Goal: Task Accomplishment & Management: Use online tool/utility

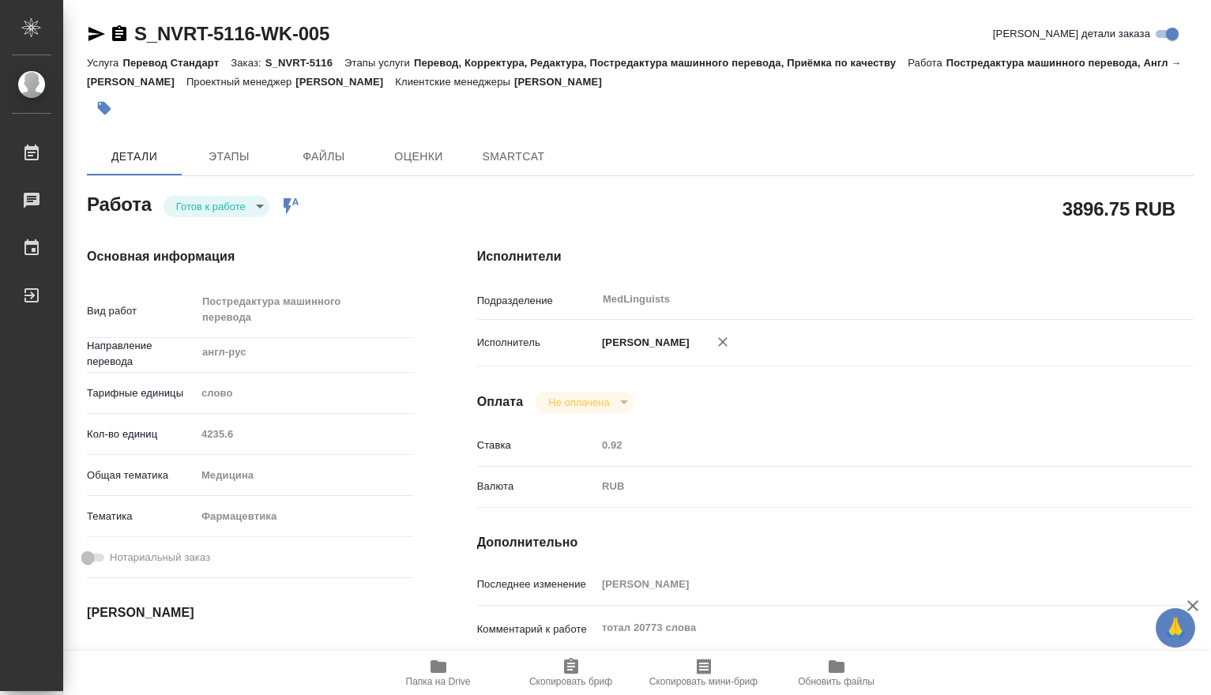
type textarea "x"
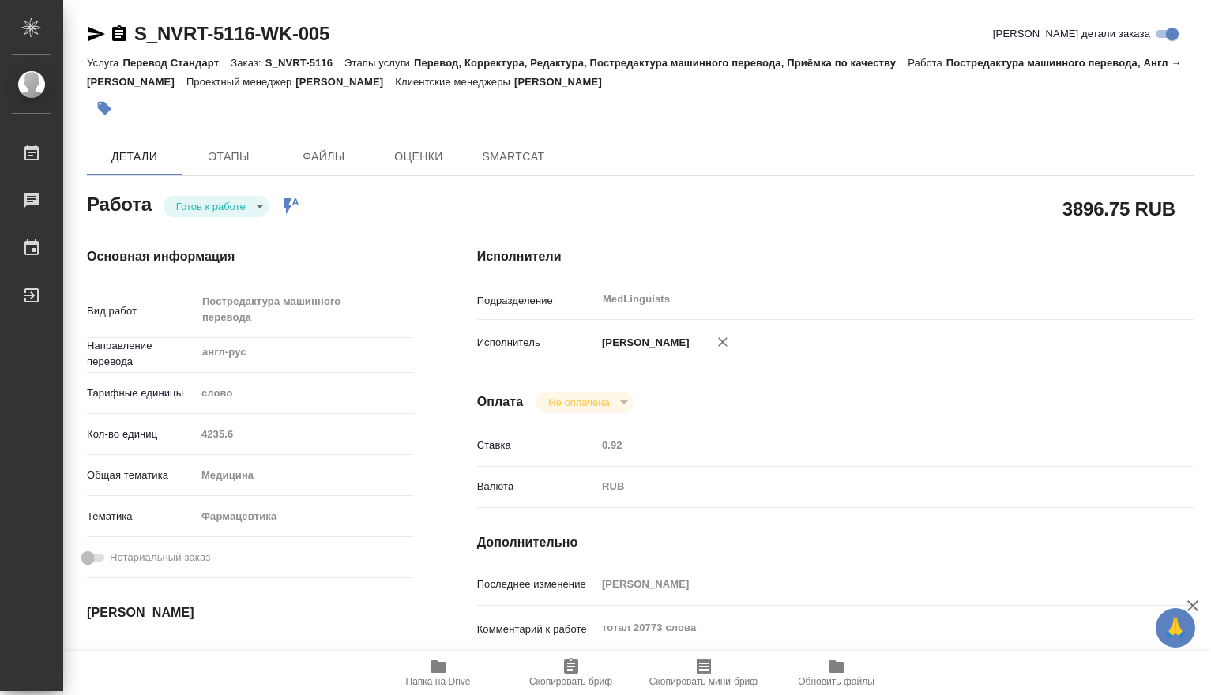
type textarea "x"
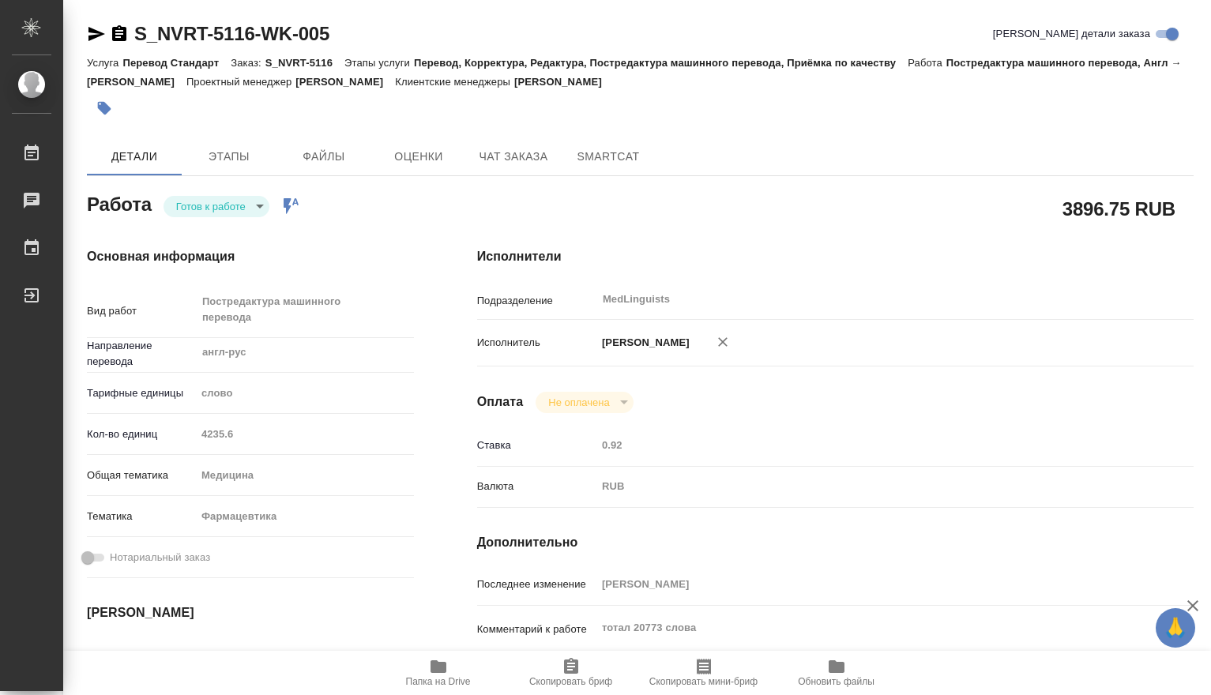
type textarea "x"
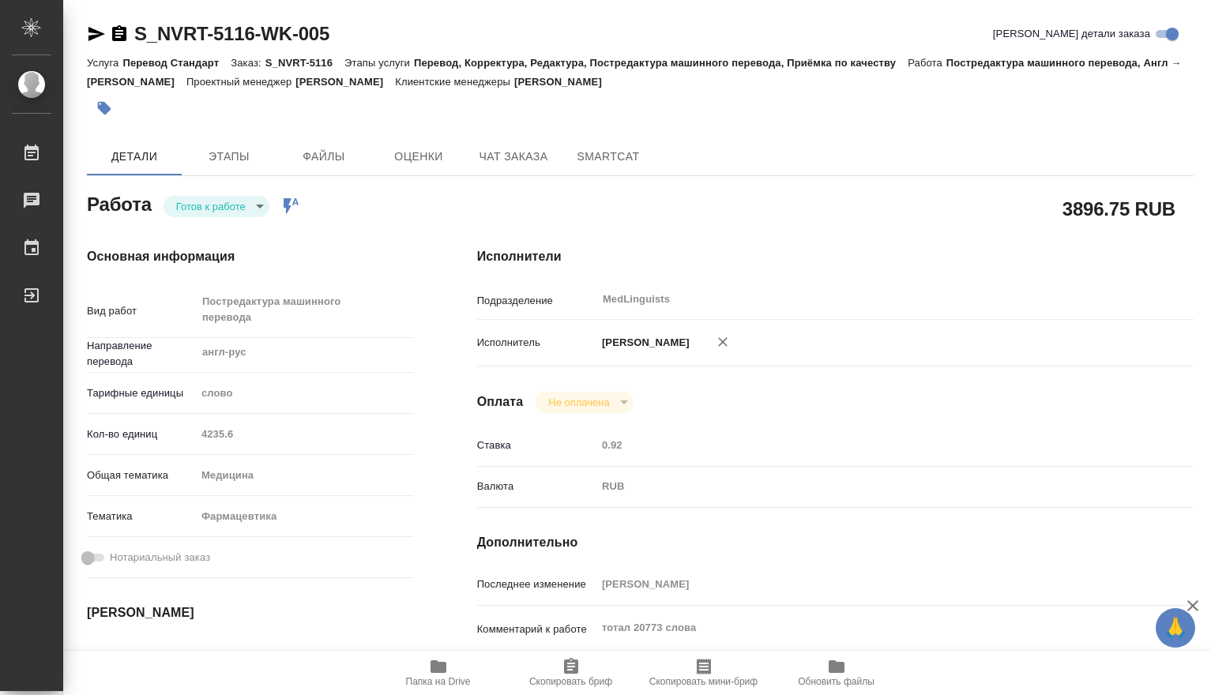
type textarea "x"
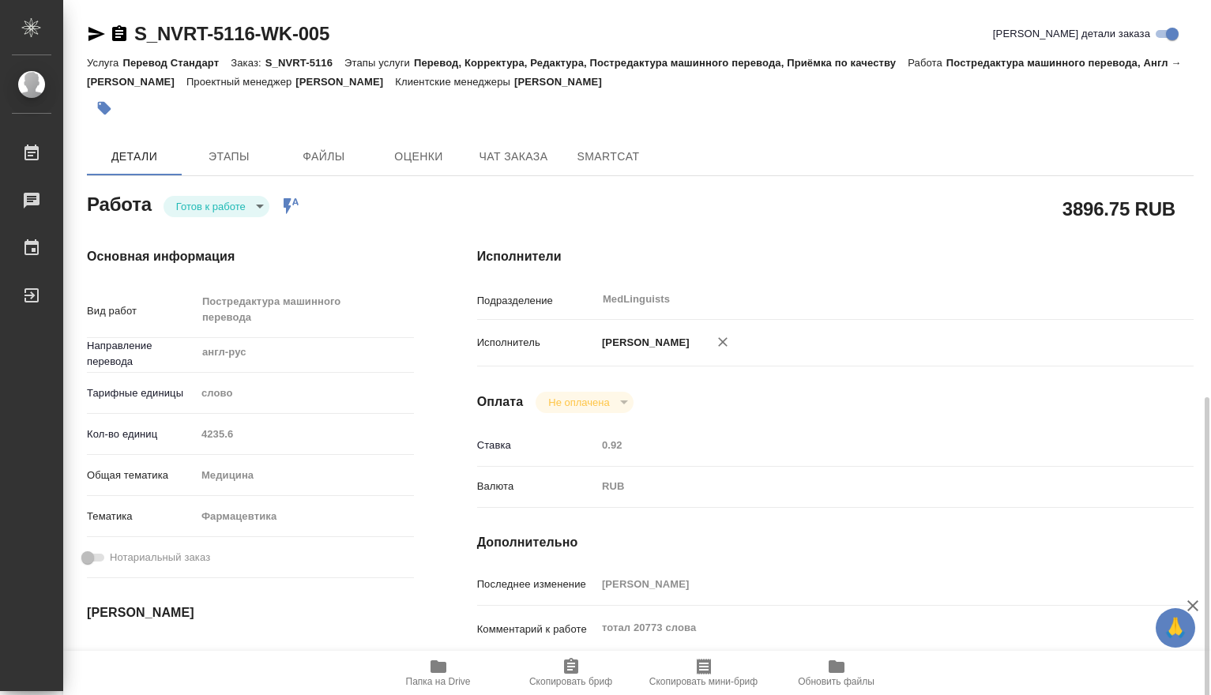
scroll to position [263, 0]
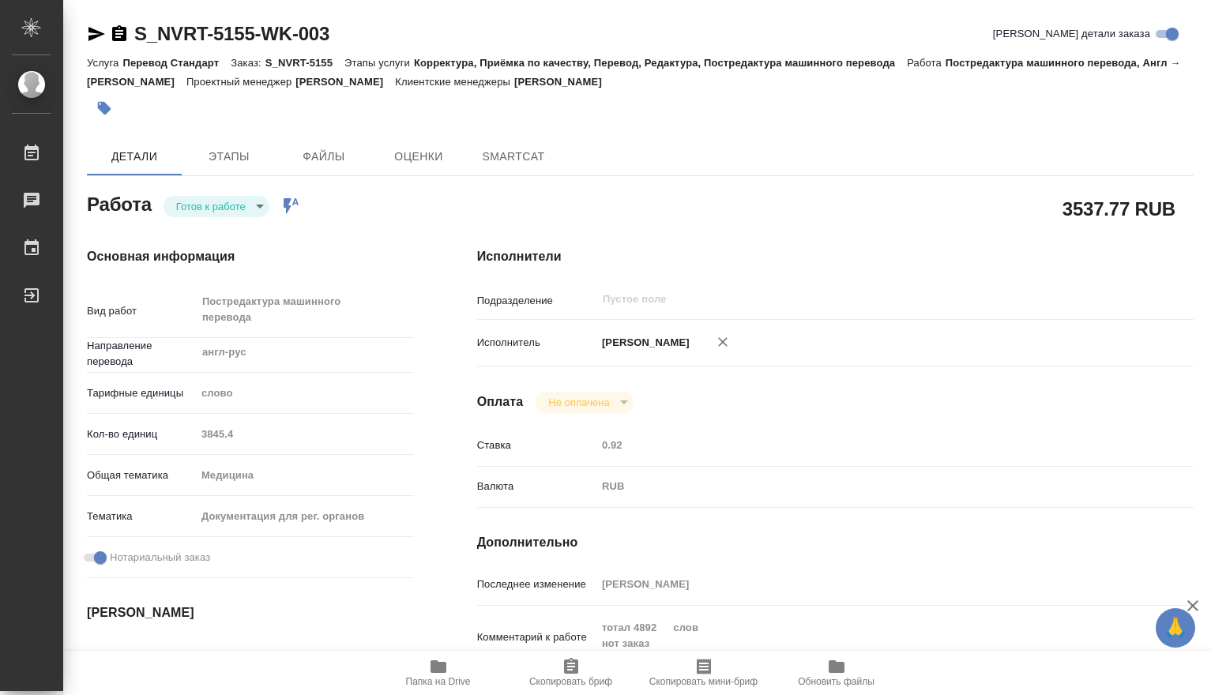
type textarea "x"
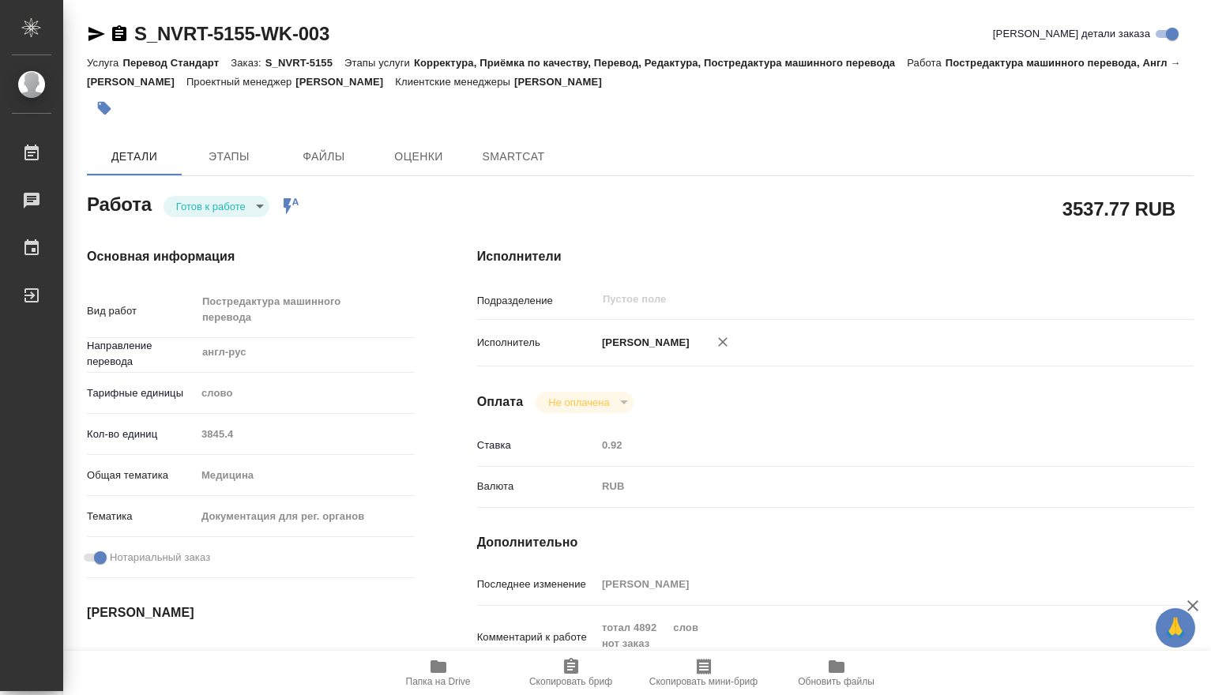
type textarea "x"
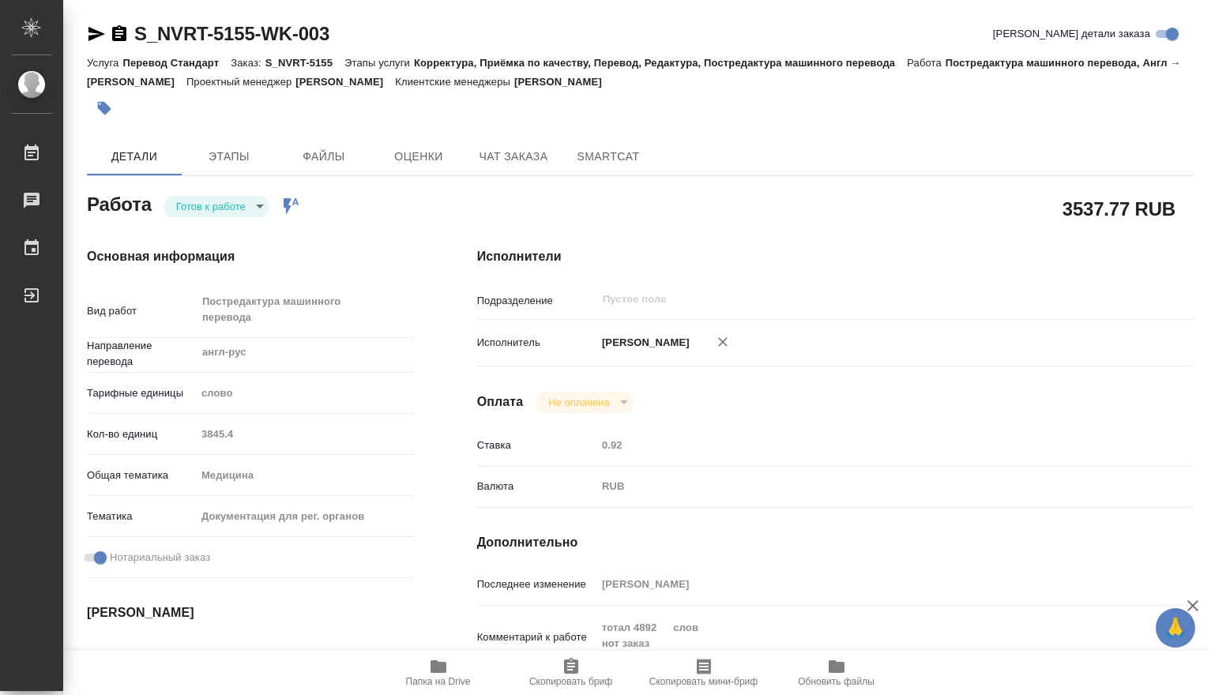
type textarea "x"
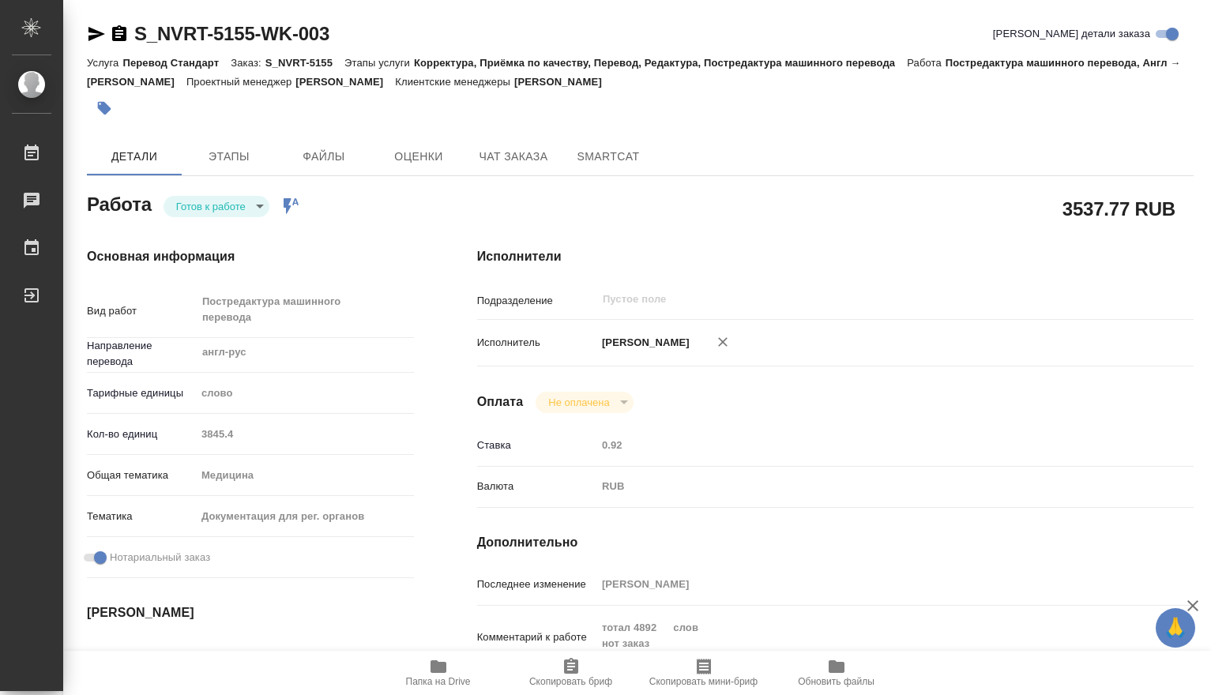
click at [262, 206] on body "🙏 .cls-1 fill:#fff; AWATERA [PERSON_NAME] Чаты График Выйти S_NVRT-5155-WK-003 …" at bounding box center [605, 347] width 1211 height 695
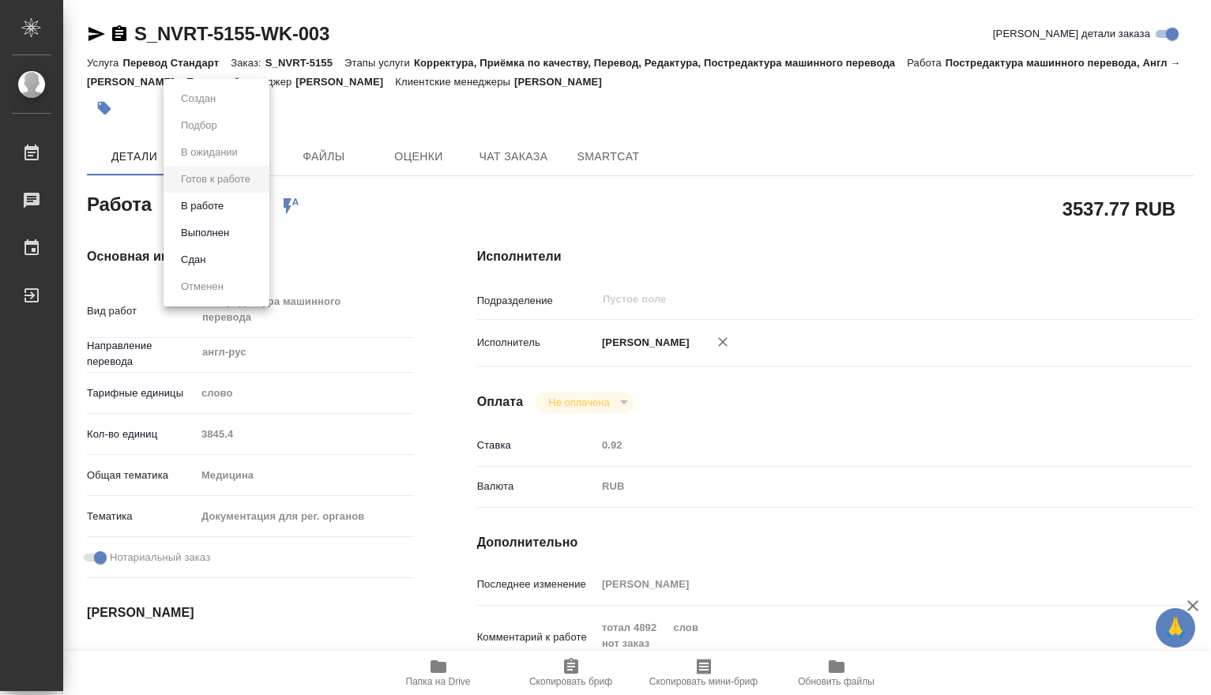
type textarea "x"
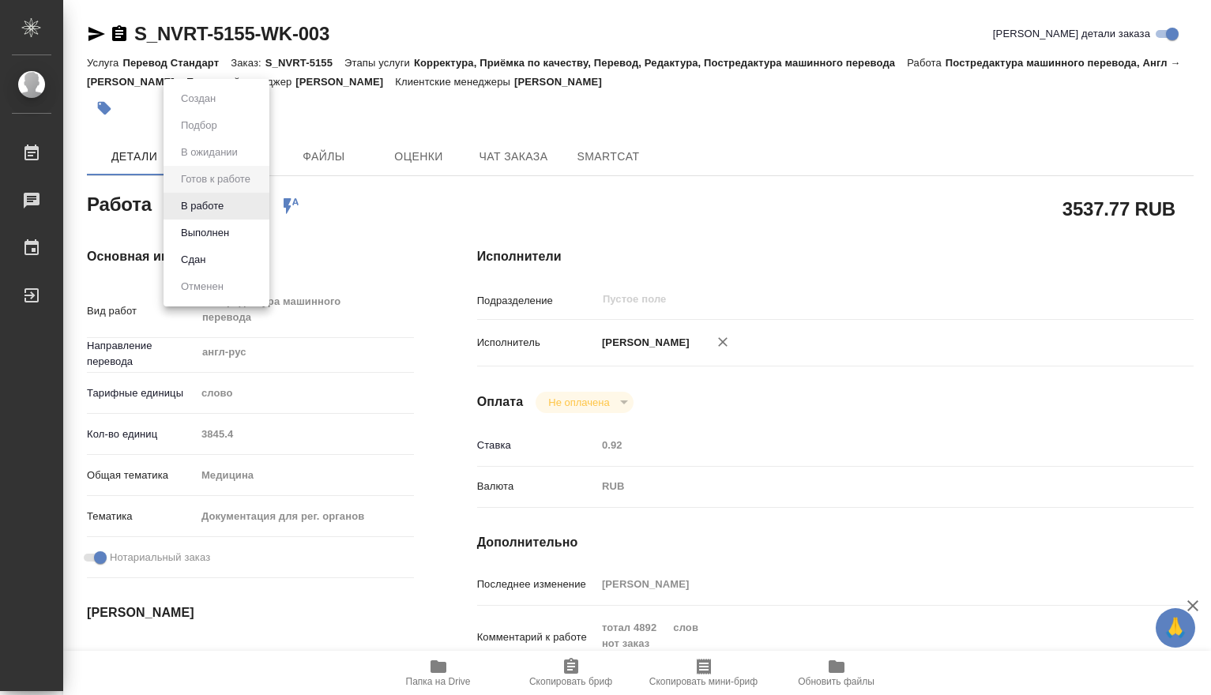
click at [210, 208] on button "В работе" at bounding box center [202, 205] width 52 height 17
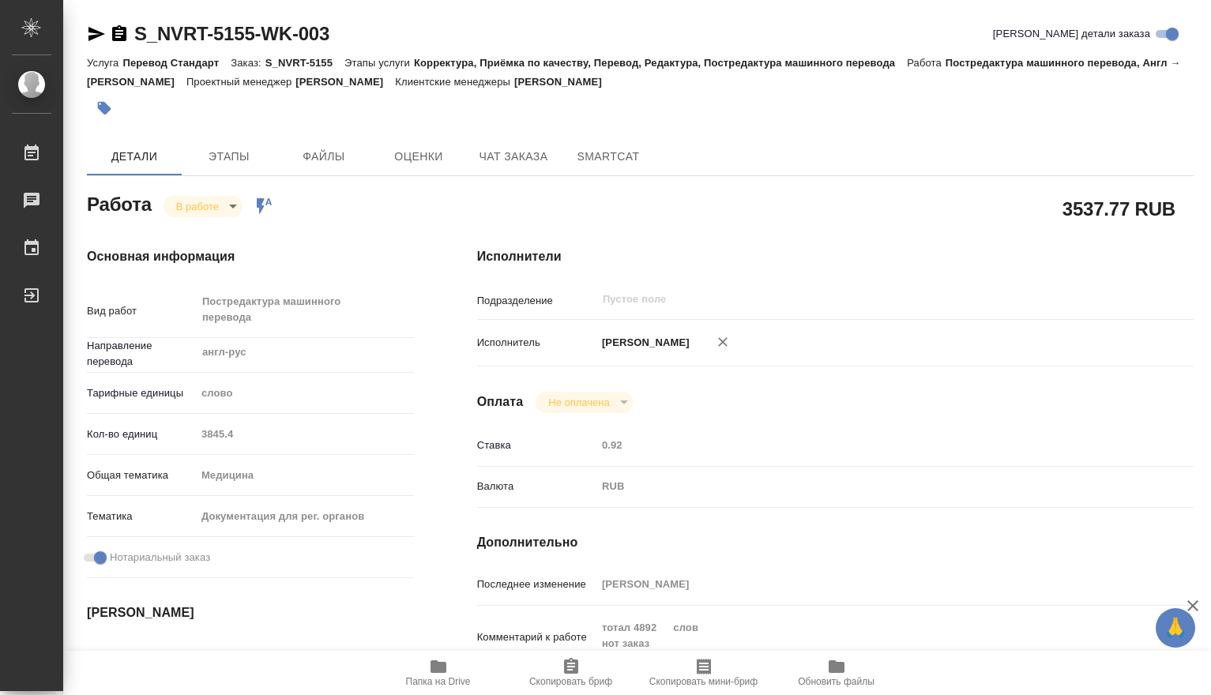
type textarea "x"
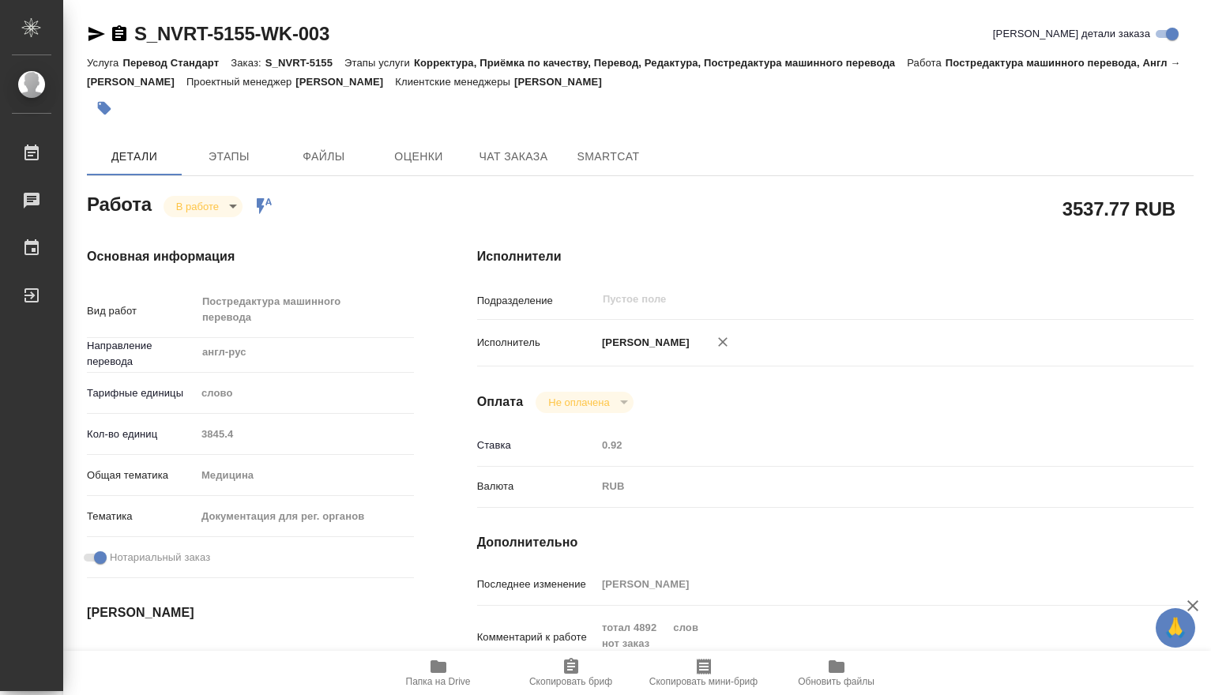
type textarea "x"
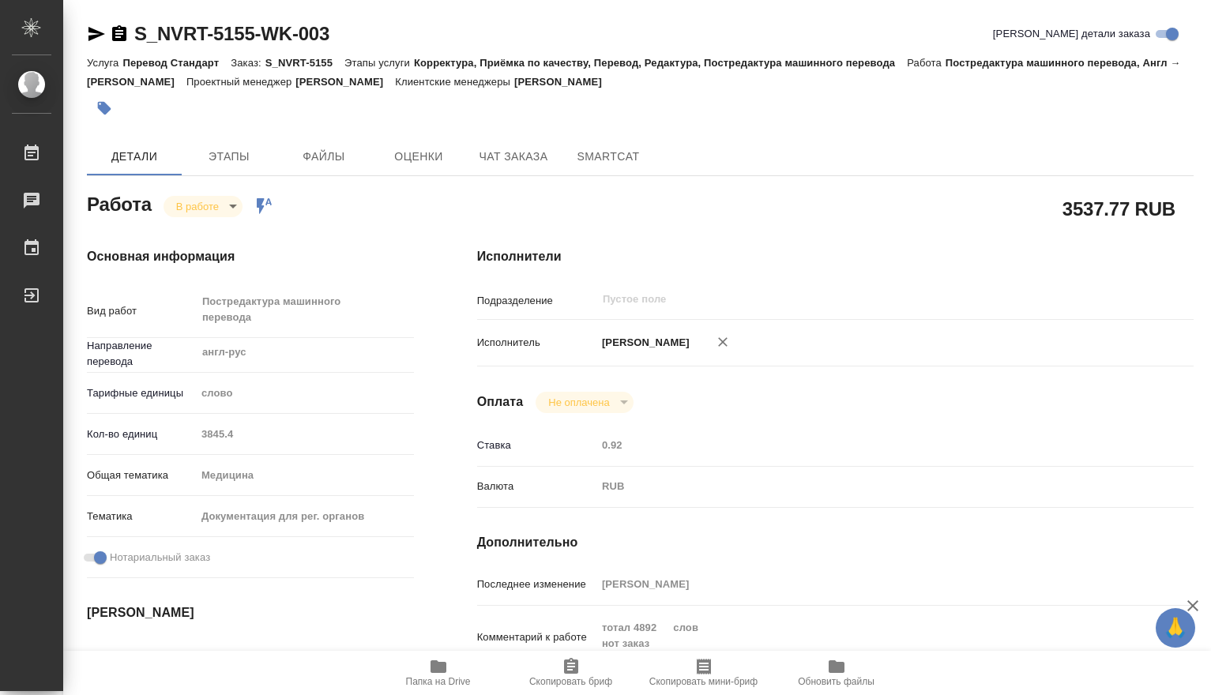
scroll to position [263, 0]
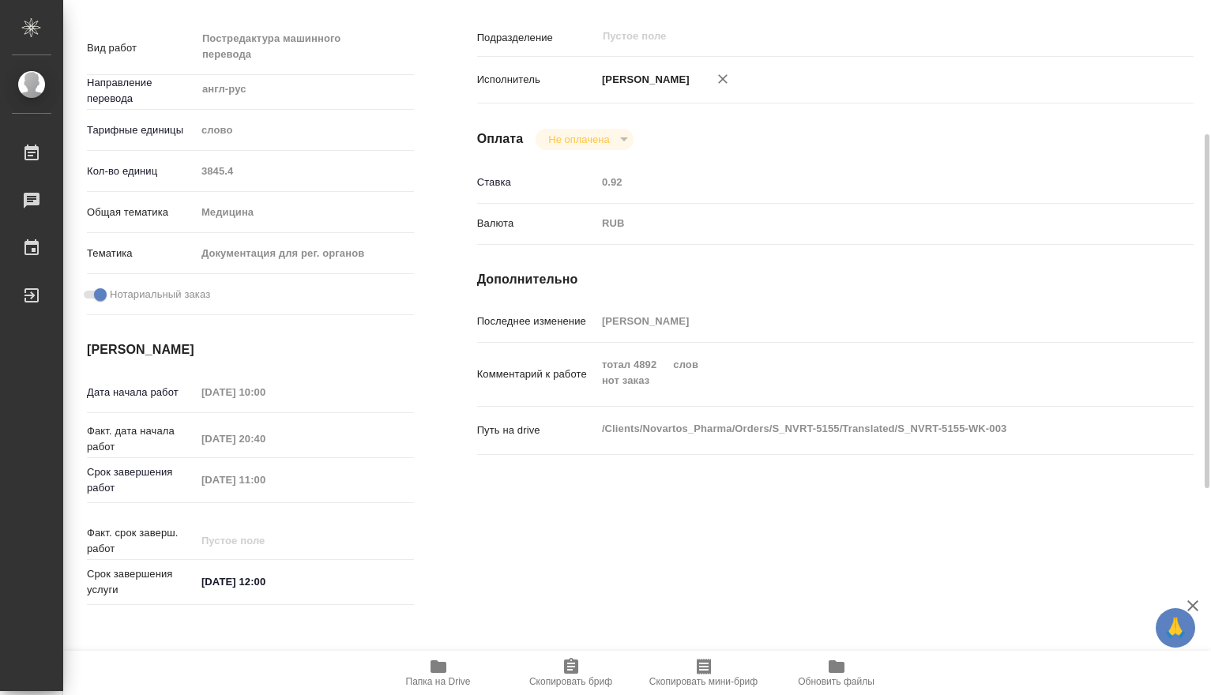
type textarea "x"
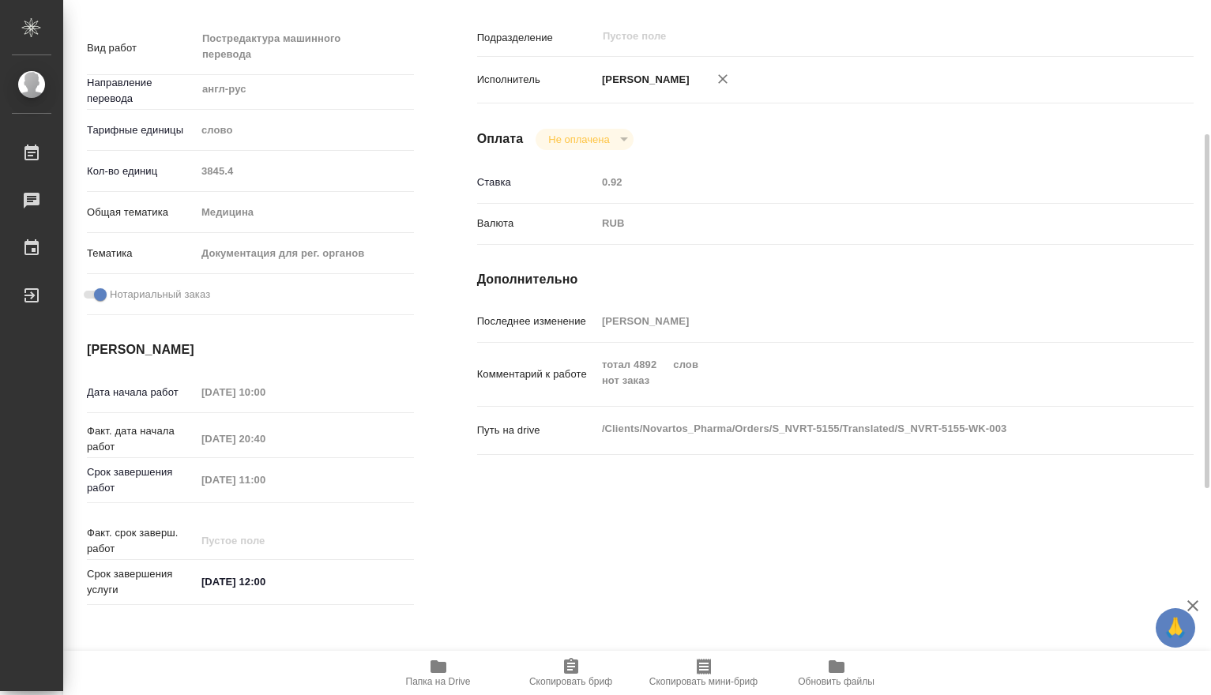
scroll to position [0, 0]
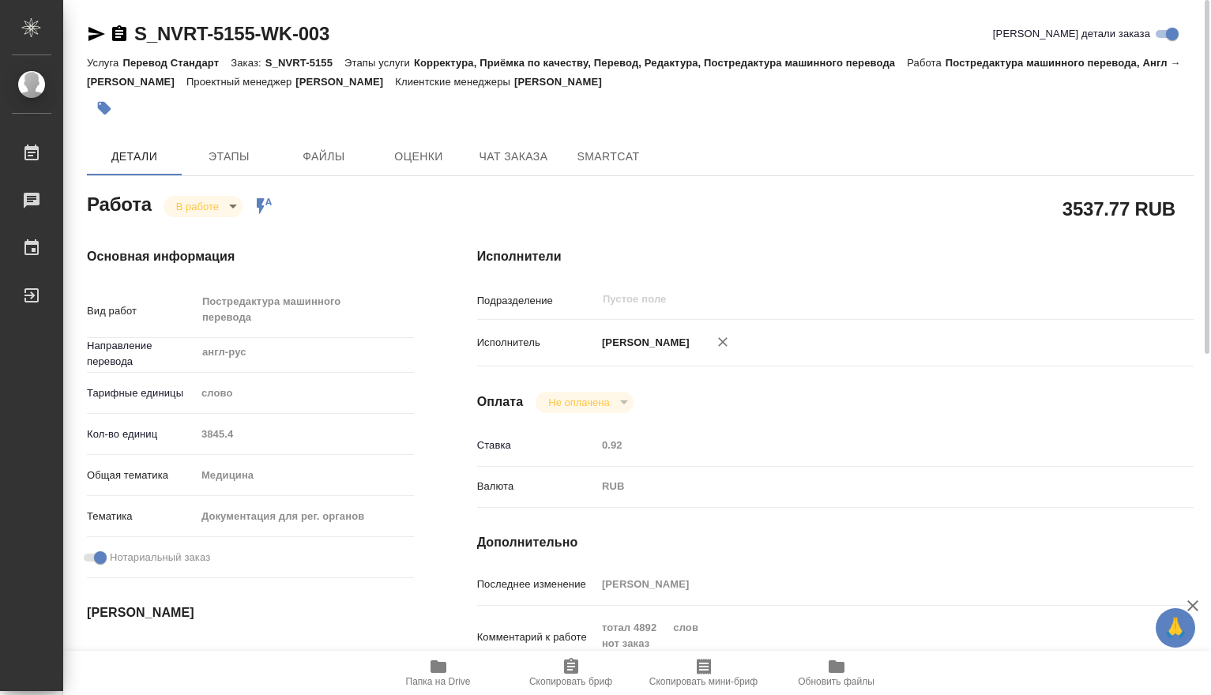
click at [441, 670] on icon "button" at bounding box center [439, 666] width 16 height 13
drag, startPoint x: 340, startPoint y: 31, endPoint x: 109, endPoint y: 25, distance: 230.7
click at [109, 25] on div "S_NVRT-5155-WK-003 Кратко детали заказа" at bounding box center [640, 33] width 1107 height 25
copy link "S_NVRT-5155-WK-003"
